Goal: Task Accomplishment & Management: Manage account settings

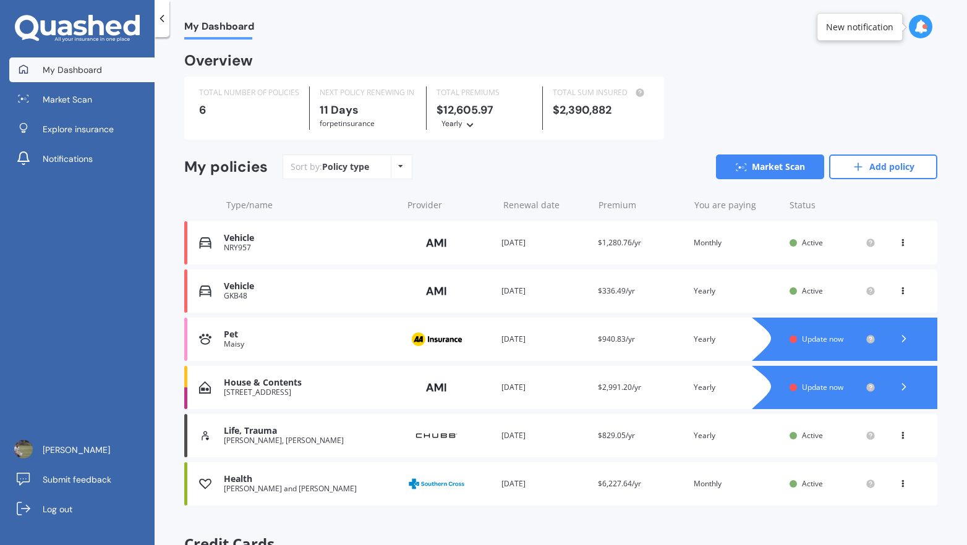
click at [274, 386] on div "House & Contents" at bounding box center [310, 383] width 172 height 11
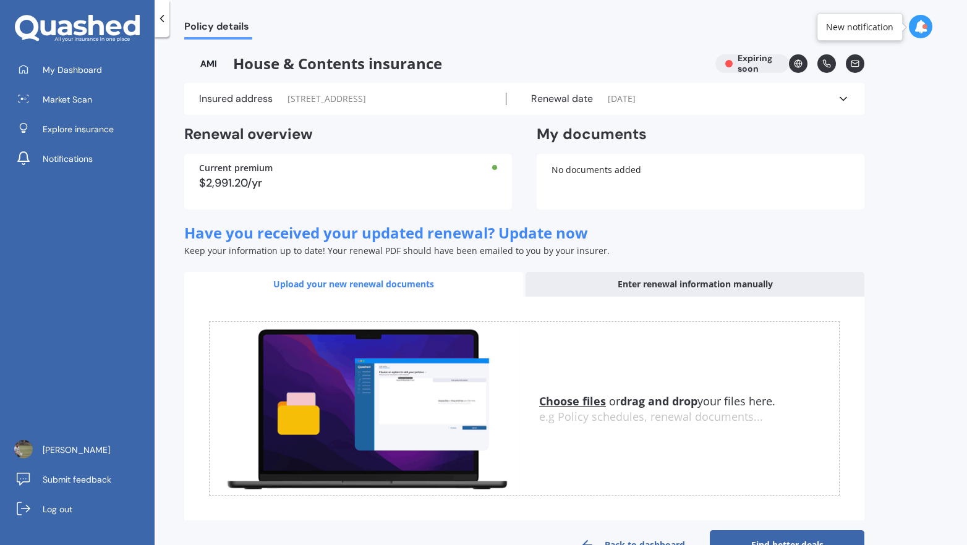
click at [572, 405] on u "Choose files" at bounding box center [572, 401] width 67 height 15
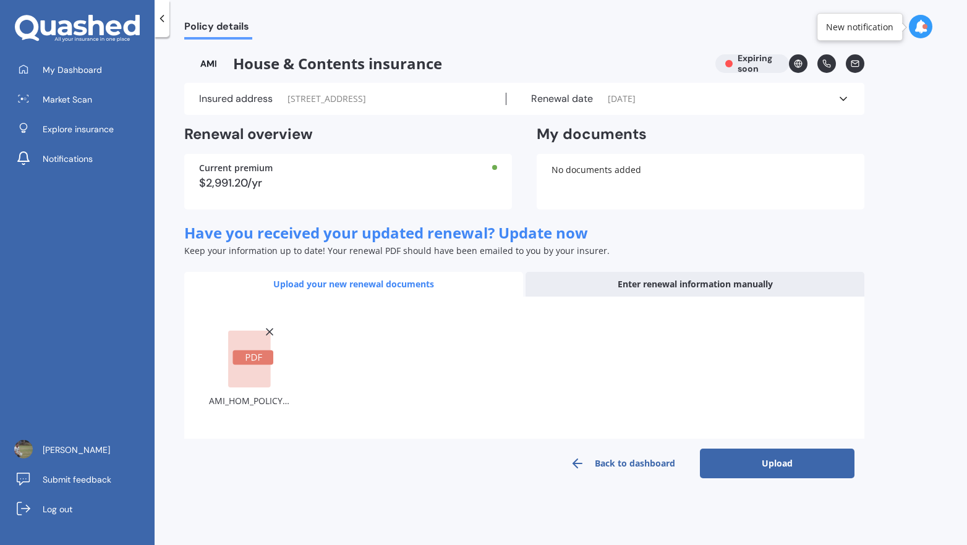
click at [722, 468] on button "Upload" at bounding box center [777, 464] width 155 height 30
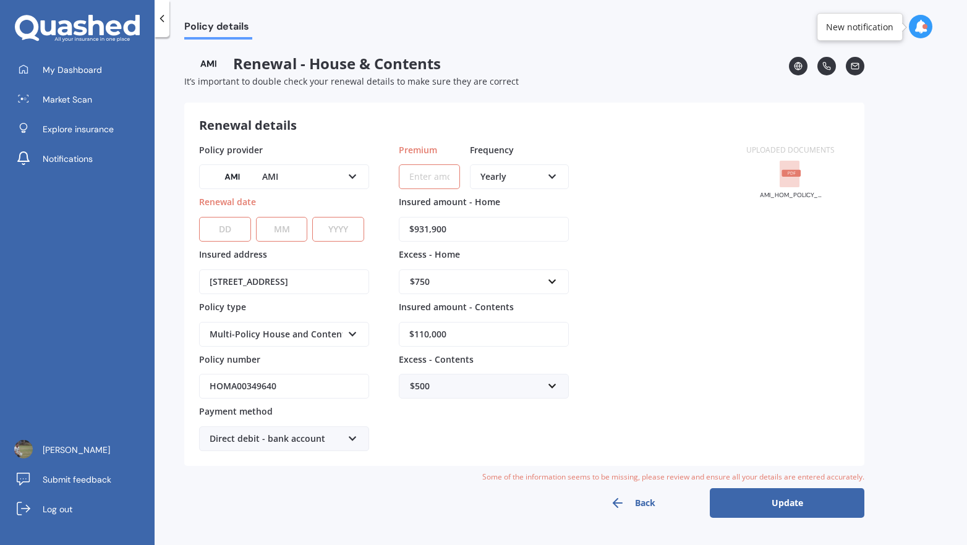
click at [232, 231] on select "DD 01 02 03 04 05 06 07 08 09 10 11 12 13 14 15 16 17 18 19 20 21 22 23 24 25 2…" at bounding box center [225, 229] width 52 height 25
select select "07"
click at [199, 217] on select "DD 01 02 03 04 05 06 07 08 09 10 11 12 13 14 15 16 17 18 19 20 21 22 23 24 25 2…" at bounding box center [225, 229] width 52 height 25
click at [285, 239] on select "MM 01 02 03 04 05 06 07 08 09 10 11 12" at bounding box center [282, 229] width 52 height 25
select select "11"
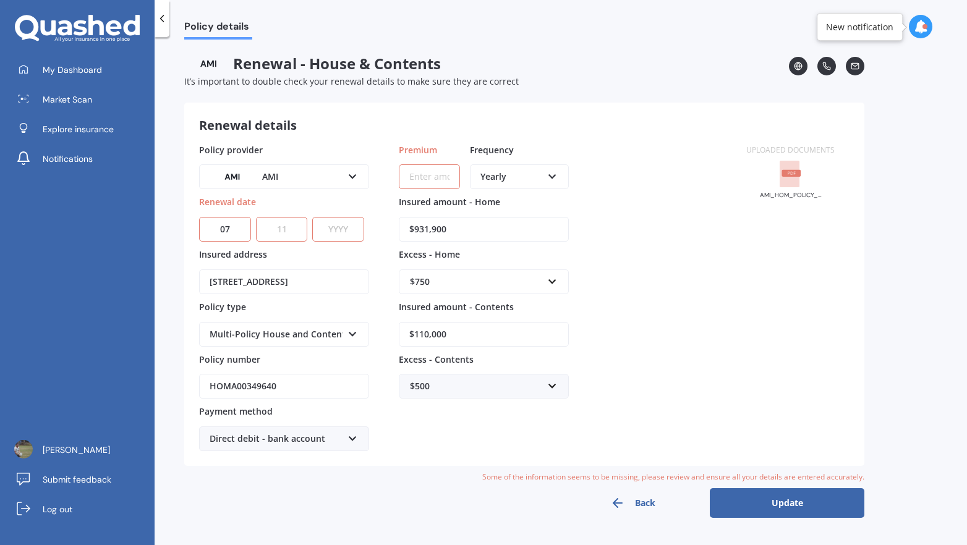
click at [256, 217] on select "MM 01 02 03 04 05 06 07 08 09 10 11 12" at bounding box center [282, 229] width 52 height 25
click at [344, 230] on select "YYYY 2027 2026 2025 2024 2023 2022 2021 2020 2019 2018 2017 2016 2015 2014 2013…" at bounding box center [338, 229] width 52 height 25
select select "2025"
click at [312, 217] on select "YYYY 2027 2026 2025 2024 2023 2022 2021 2020 2019 2018 2017 2016 2015 2014 2013…" at bounding box center [338, 229] width 52 height 25
click at [488, 173] on div "Yearly" at bounding box center [511, 177] width 62 height 14
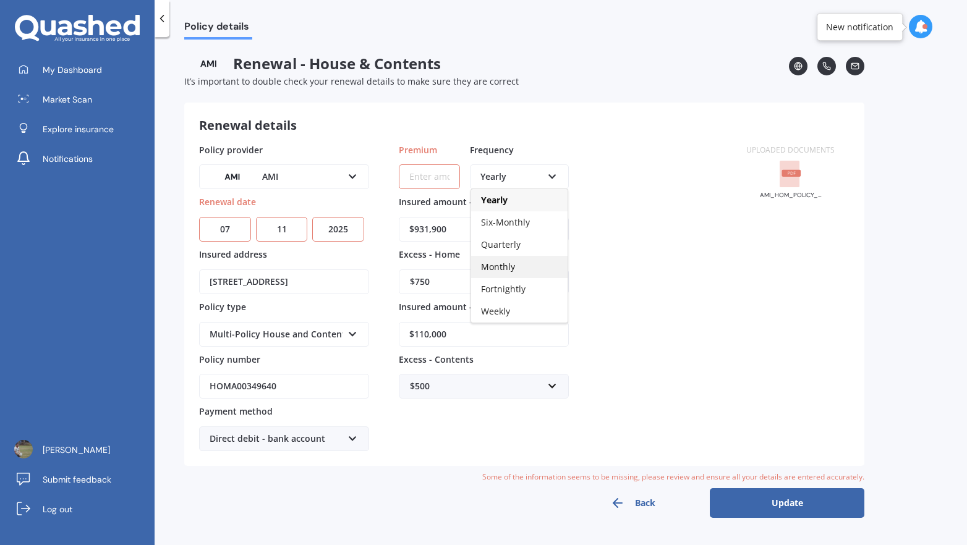
click at [501, 261] on span "Monthly" at bounding box center [498, 267] width 34 height 12
click at [446, 172] on input "Premium" at bounding box center [429, 176] width 61 height 25
type input "$237.00"
click at [667, 287] on div "Policy provider AMI AA AMI AMP ANZ ASB Ando BNZ Co-Operative Bank FMG Initio Ki…" at bounding box center [465, 297] width 532 height 308
click at [781, 502] on button "Update" at bounding box center [787, 503] width 155 height 30
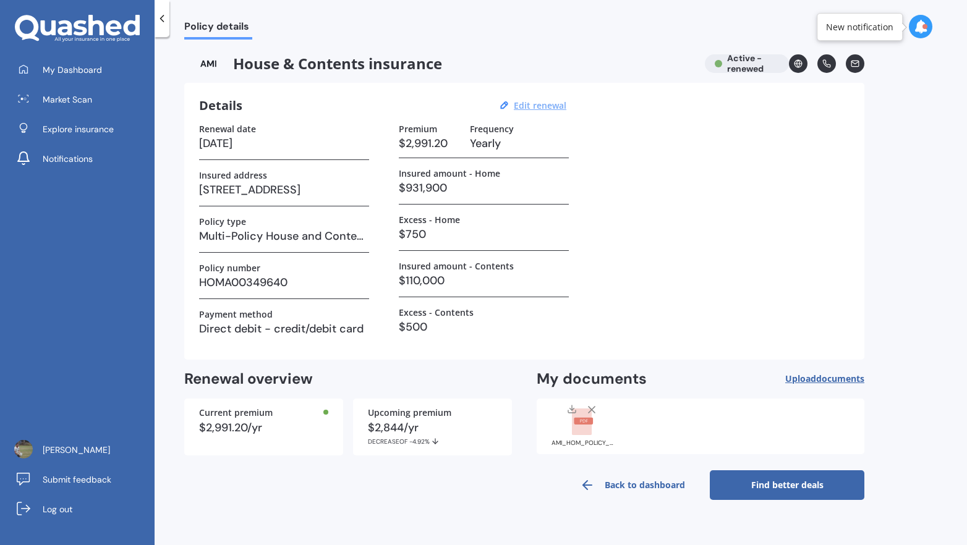
click at [524, 106] on u "Edit renewal" at bounding box center [540, 106] width 53 height 12
select select "07"
select select "11"
select select "2025"
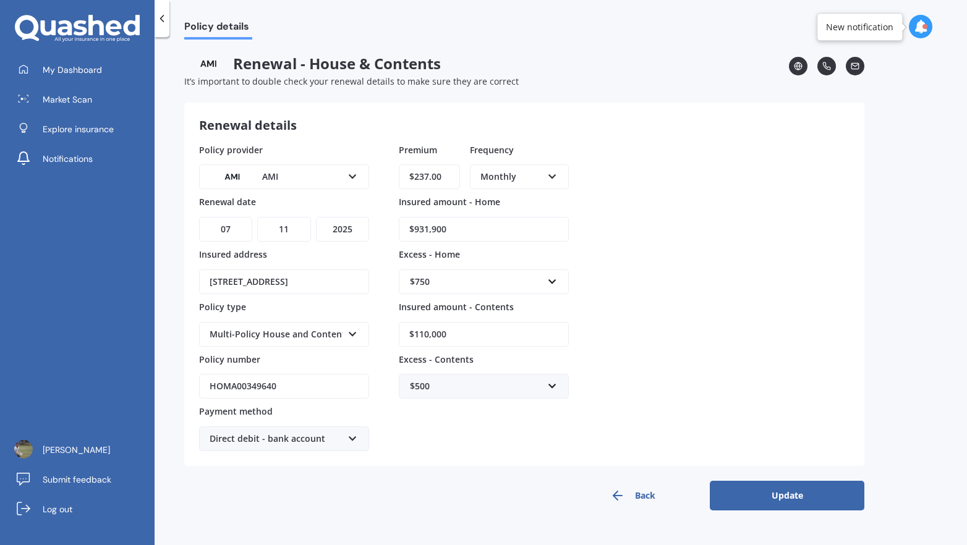
click at [459, 229] on input "$931,900" at bounding box center [484, 229] width 170 height 25
type input "$959,857"
click at [444, 384] on div "$500" at bounding box center [476, 386] width 133 height 14
click at [426, 489] on div "$750" at bounding box center [483, 500] width 169 height 23
click at [410, 279] on div "$750" at bounding box center [476, 282] width 133 height 14
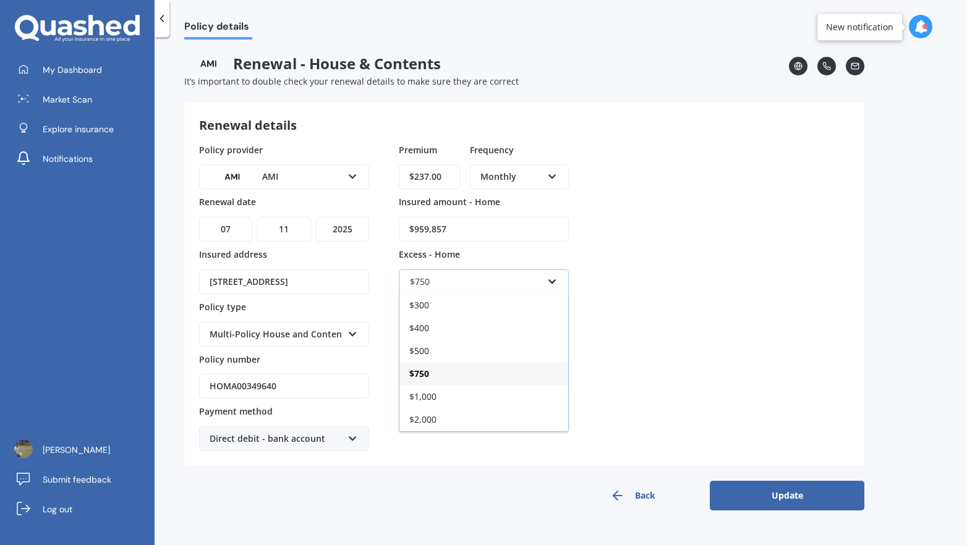
click at [438, 375] on div "$750" at bounding box center [483, 373] width 169 height 23
click at [392, 277] on div "Policy provider AMI AA AMI AMP ANZ ASB Ando BNZ Co-Operative Bank FMG Initio Ki…" at bounding box center [524, 297] width 650 height 308
click at [494, 328] on input "$110,000" at bounding box center [484, 334] width 170 height 25
type input "$111,100"
click at [465, 388] on div "$750" at bounding box center [476, 386] width 133 height 14
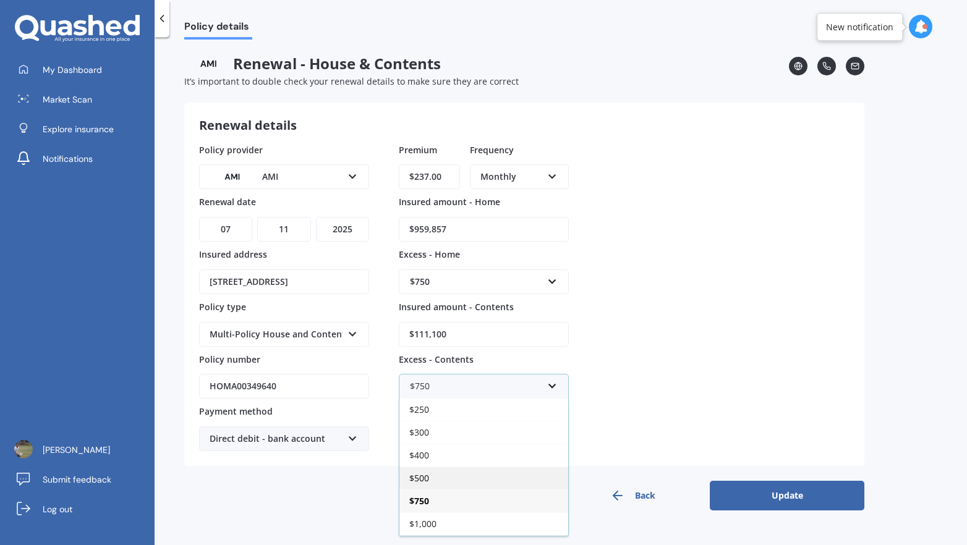
click at [420, 474] on span "$500" at bounding box center [419, 478] width 20 height 12
click at [420, 474] on form "Renewal details Policy provider AMI AA AMI AMP ANZ ASB Ando BNZ Co-Operative Ba…" at bounding box center [524, 307] width 680 height 408
click at [799, 499] on button "Update" at bounding box center [787, 496] width 155 height 30
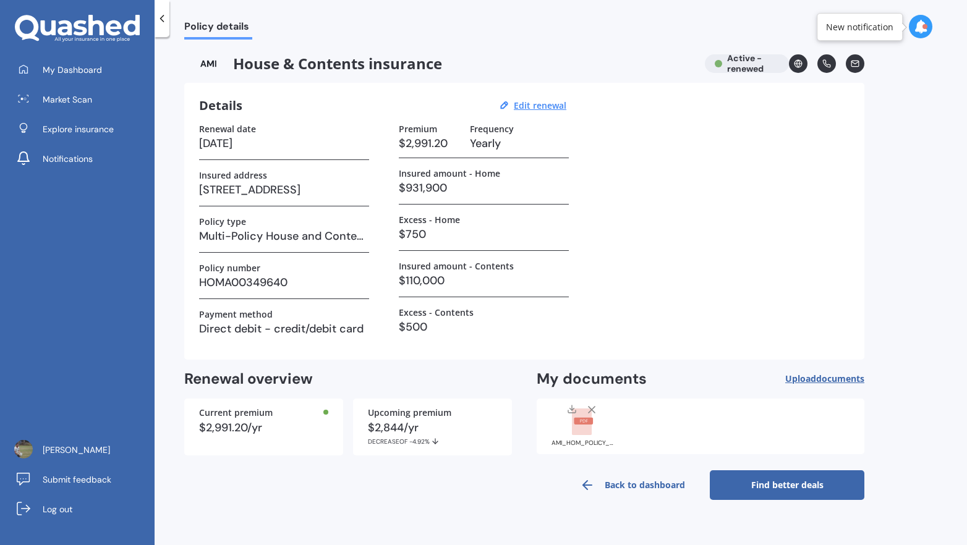
click at [601, 486] on link "Back to dashboard" at bounding box center [632, 485] width 155 height 30
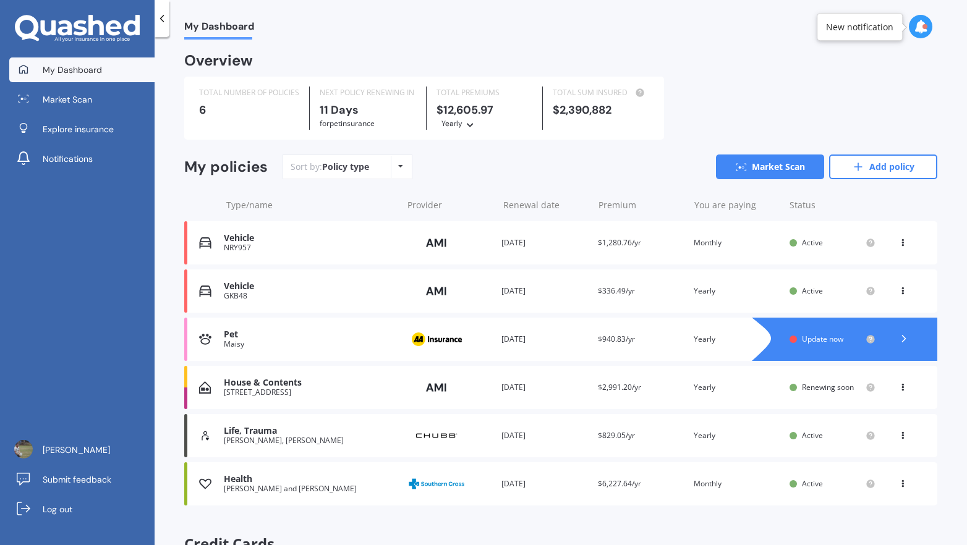
click at [796, 334] on div at bounding box center [856, 339] width 161 height 43
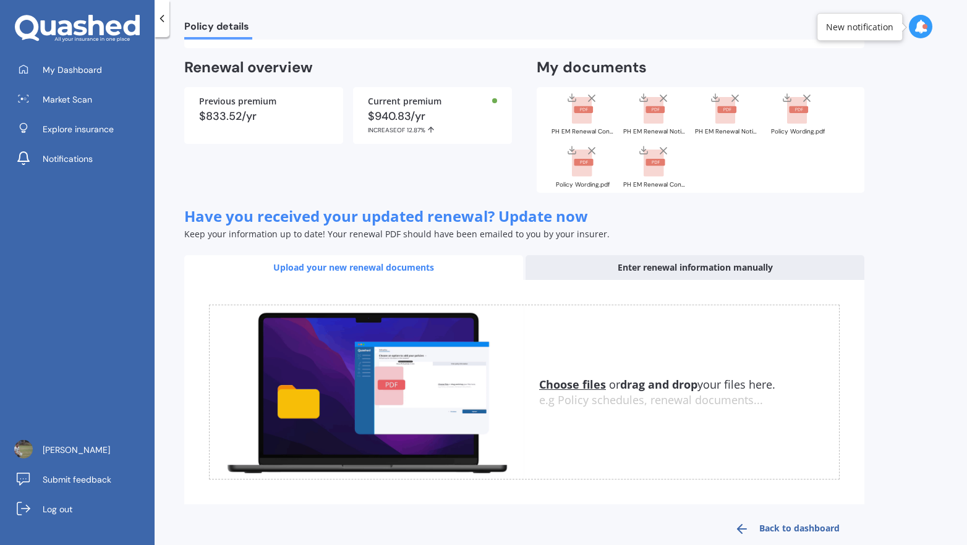
scroll to position [69, 0]
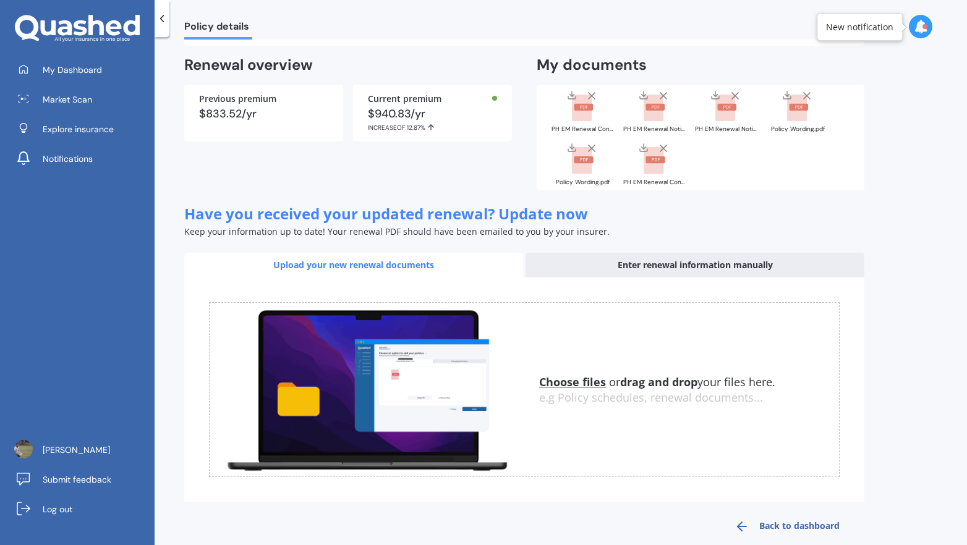
click at [695, 263] on div "Enter renewal information manually" at bounding box center [694, 265] width 339 height 25
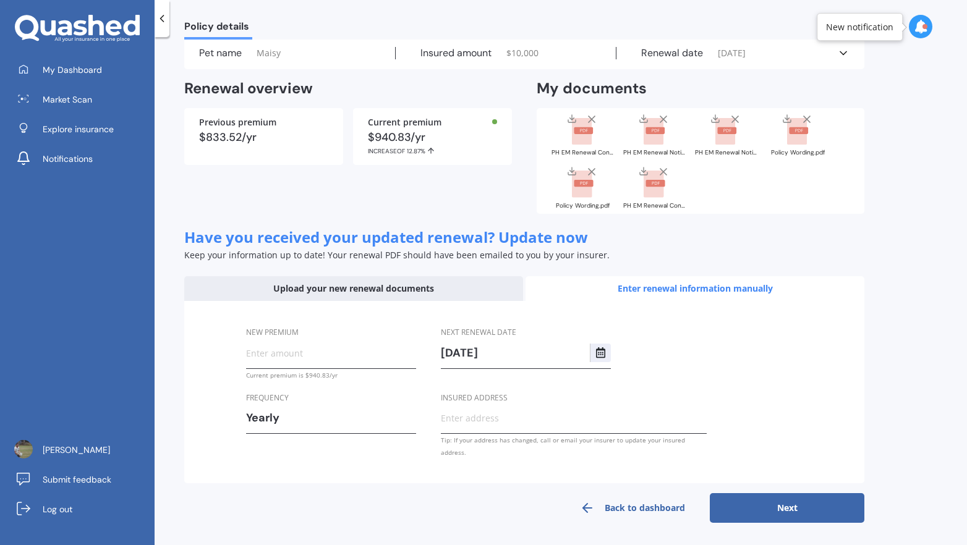
scroll to position [33, 0]
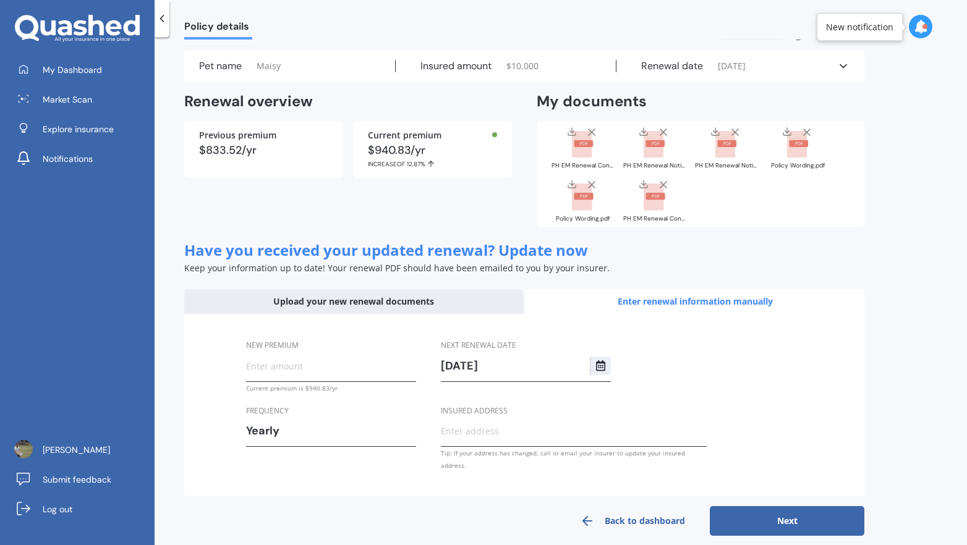
click at [290, 374] on input "New premium" at bounding box center [331, 366] width 170 height 19
type input "$926.87"
click at [770, 506] on button "Next" at bounding box center [787, 521] width 155 height 30
select select "20"
select select "10"
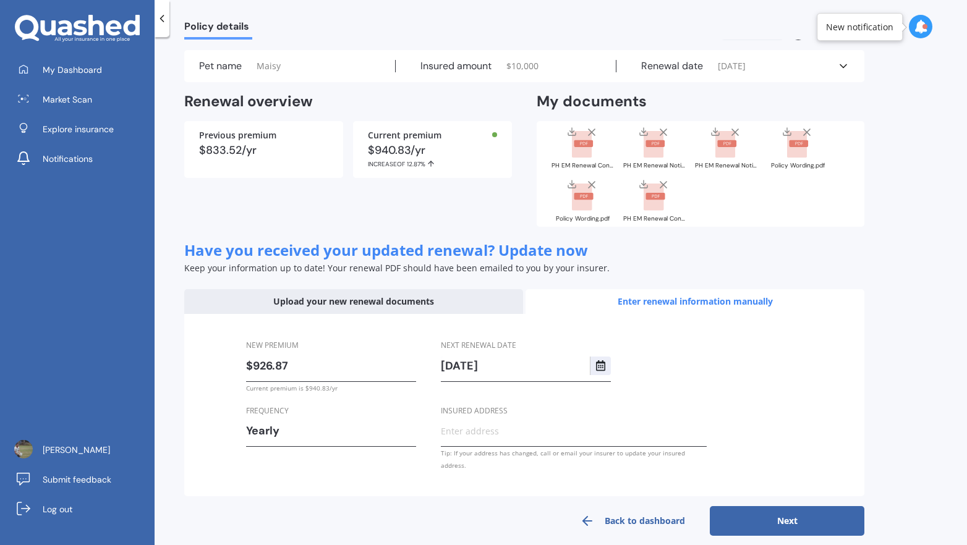
select select "2026"
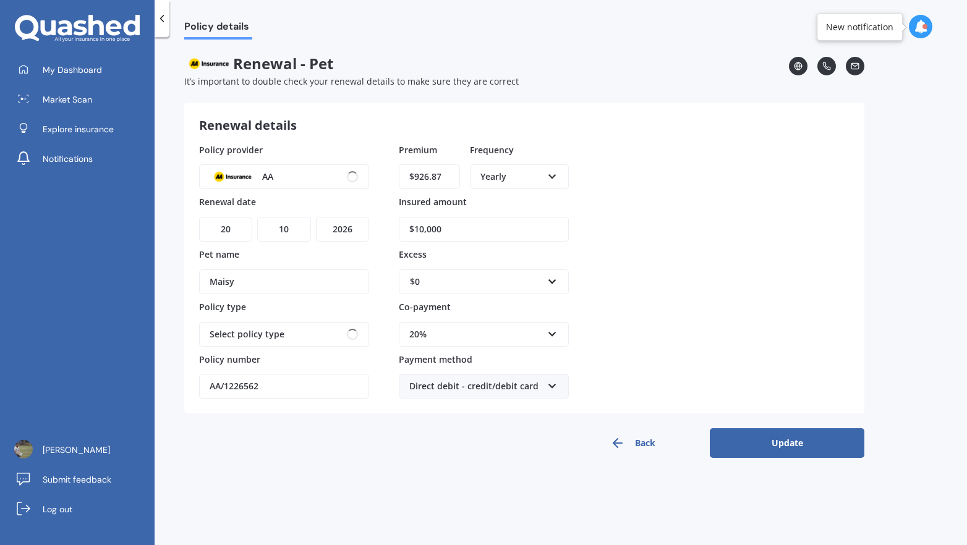
scroll to position [0, 0]
click at [787, 437] on button "Update" at bounding box center [787, 443] width 155 height 30
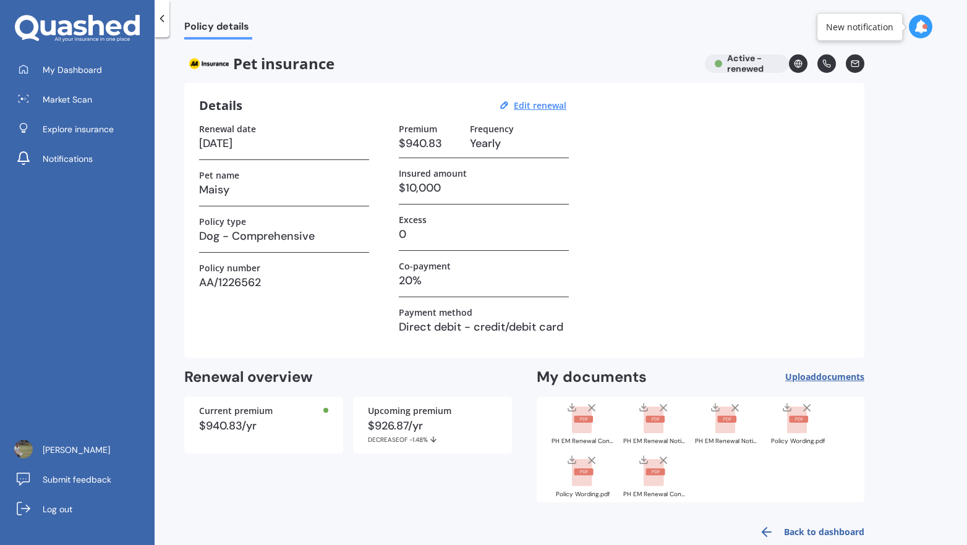
click at [920, 24] on icon at bounding box center [920, 27] width 14 height 14
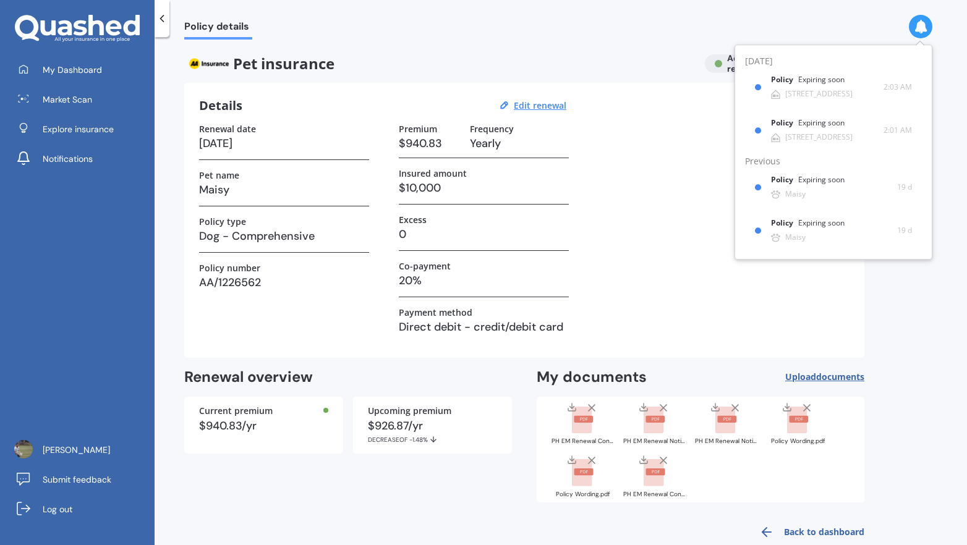
click at [684, 45] on div "Policy details Pet insurance Active - renewed Details Edit renewal Renewal date…" at bounding box center [561, 294] width 812 height 508
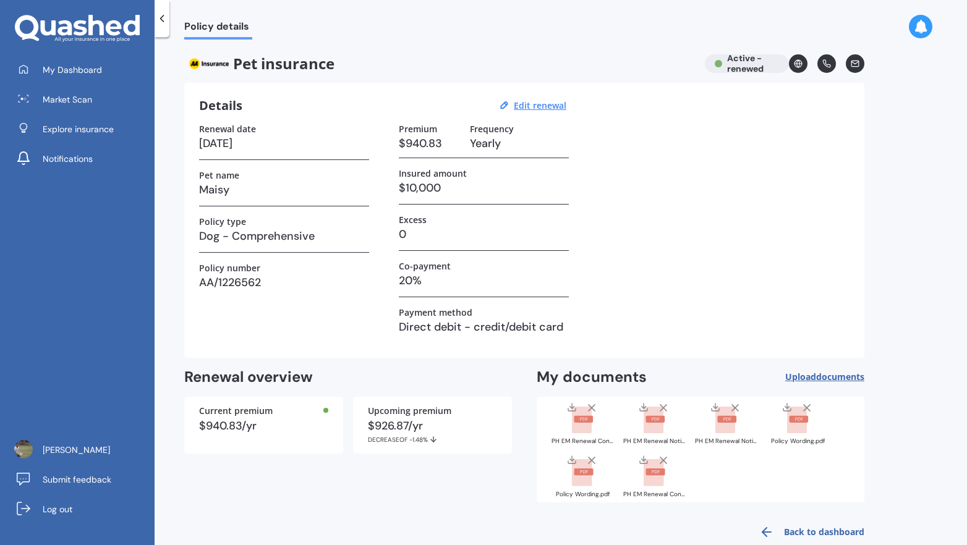
click at [821, 531] on link "Back to dashboard" at bounding box center [808, 532] width 112 height 30
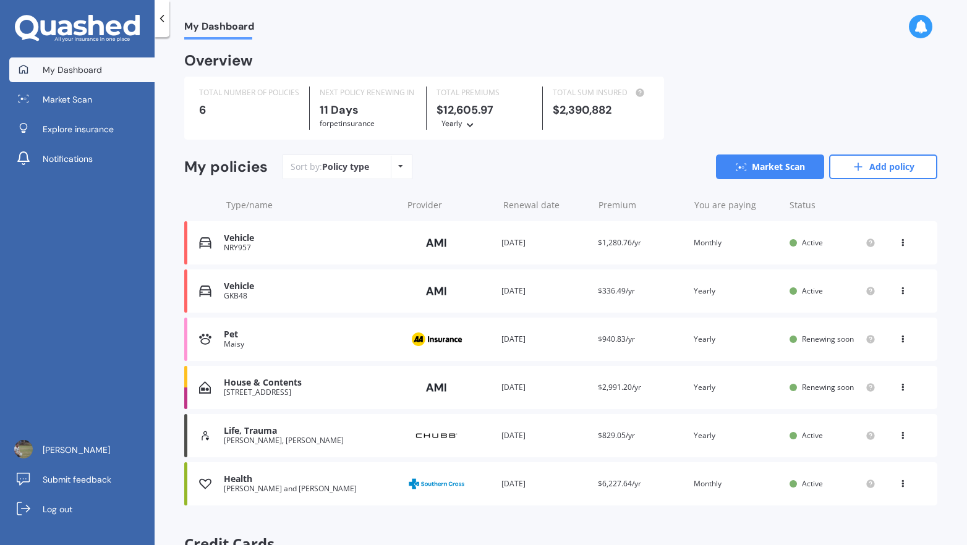
click at [725, 340] on div "You are paying Yearly" at bounding box center [736, 339] width 86 height 12
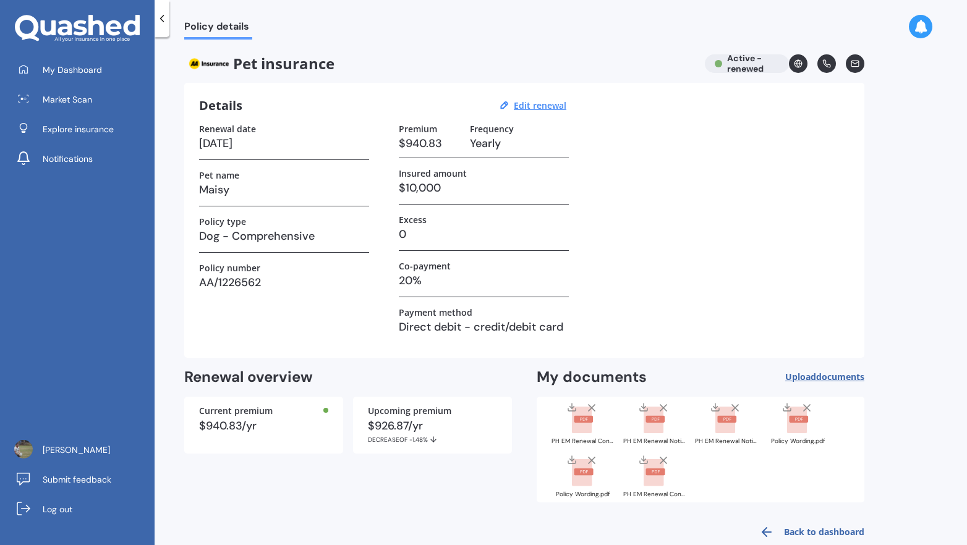
scroll to position [22, 0]
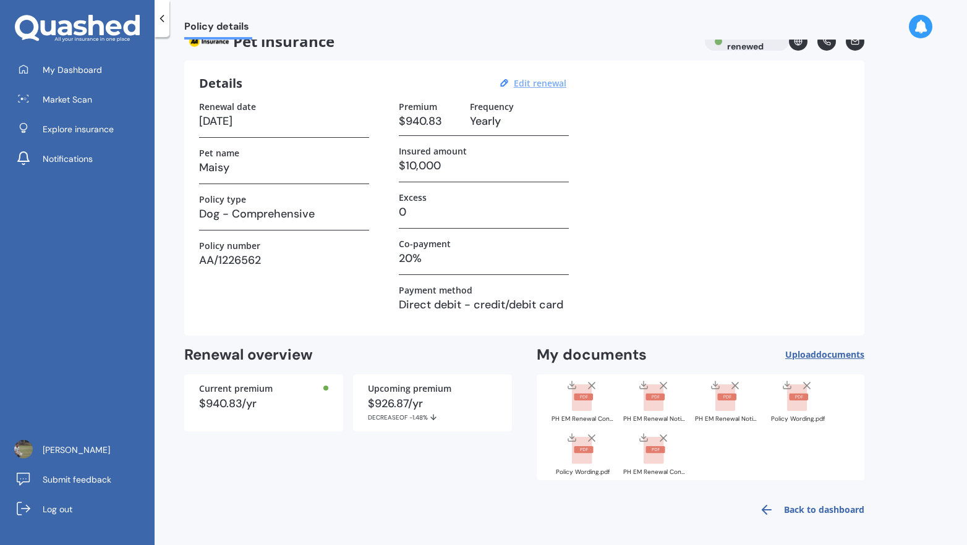
click at [541, 88] on u "Edit renewal" at bounding box center [540, 83] width 53 height 12
select select "20"
select select "10"
select select "2026"
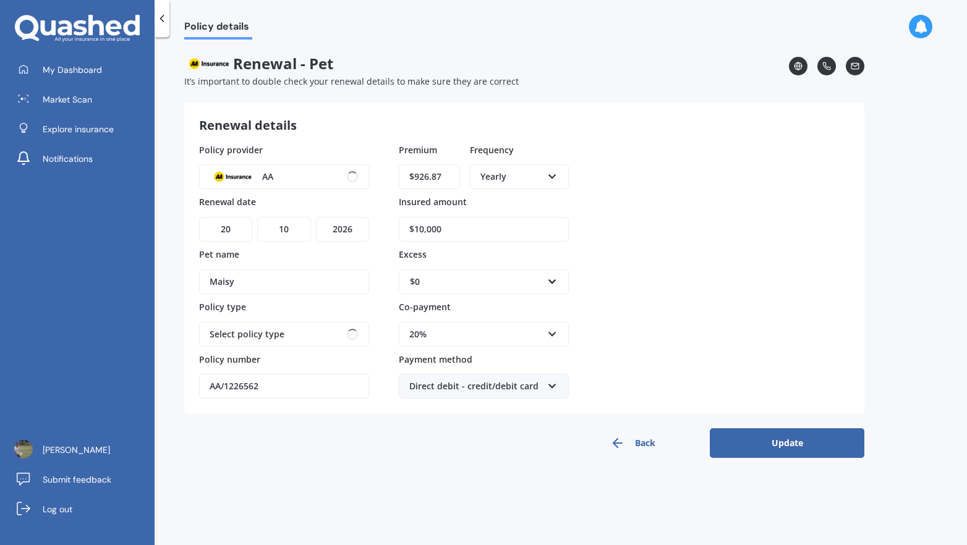
scroll to position [0, 0]
click at [529, 174] on div "Yearly" at bounding box center [511, 177] width 62 height 14
click at [528, 263] on div "Monthly" at bounding box center [519, 267] width 96 height 22
click at [801, 450] on button "Update" at bounding box center [787, 443] width 155 height 30
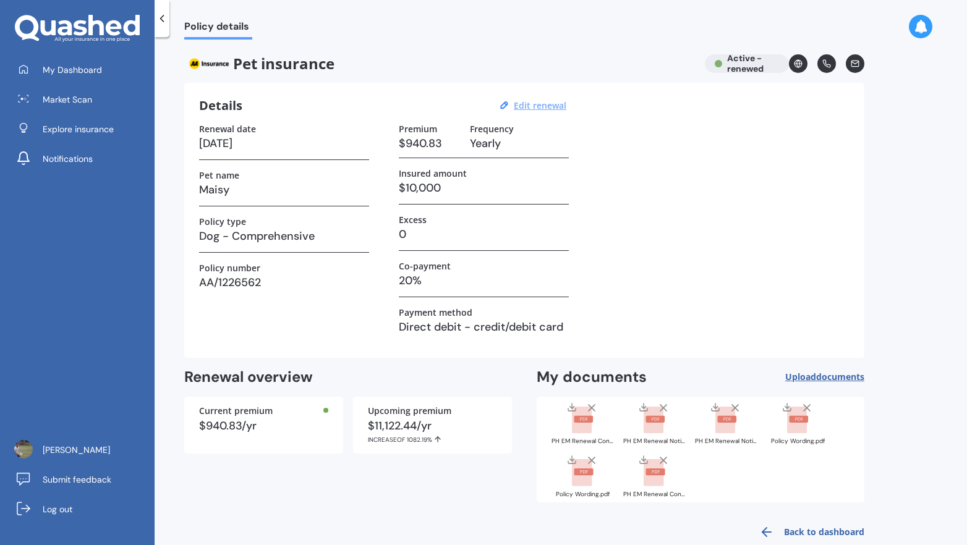
click at [548, 109] on u "Edit renewal" at bounding box center [540, 106] width 53 height 12
select select "20"
select select "10"
select select "2026"
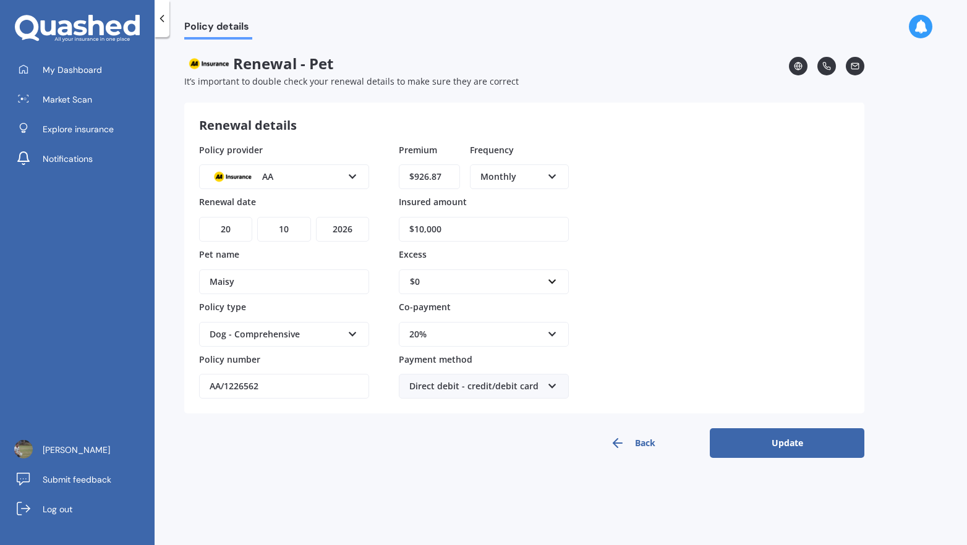
click at [519, 166] on div "Monthly Yearly Six-Monthly Quarterly Monthly Fortnightly Weekly" at bounding box center [519, 176] width 99 height 25
click at [512, 198] on div "Yearly" at bounding box center [519, 200] width 96 height 22
click at [747, 441] on button "Update" at bounding box center [787, 443] width 155 height 30
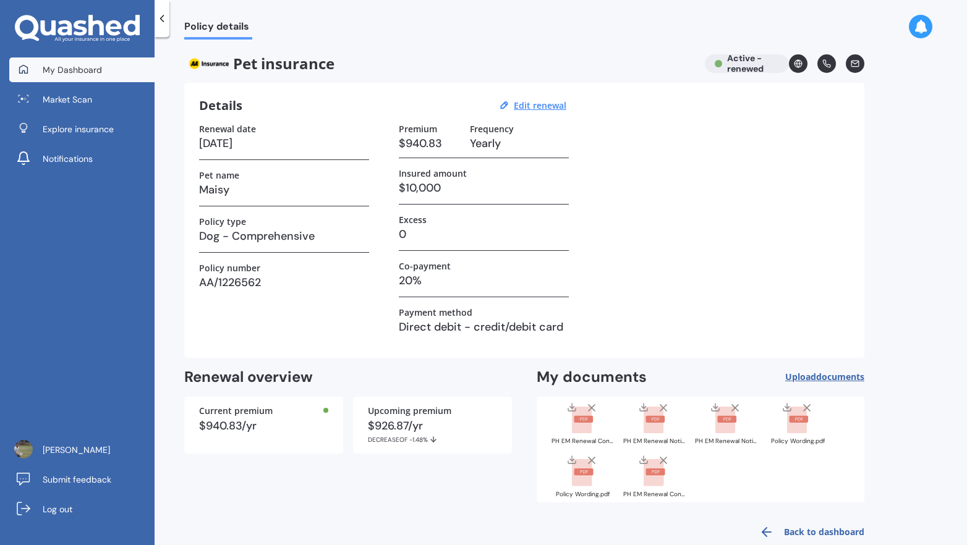
click at [69, 72] on span "My Dashboard" at bounding box center [72, 70] width 59 height 12
